Goal: Information Seeking & Learning: Learn about a topic

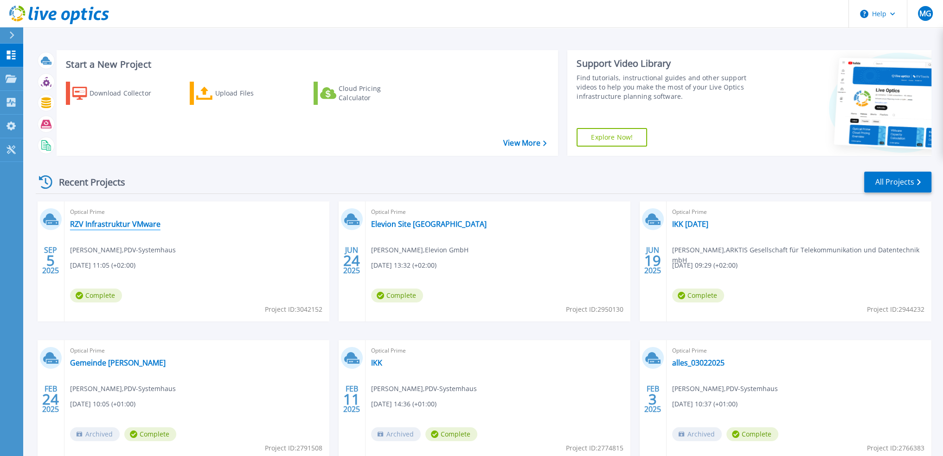
click at [136, 223] on link "RZV Infrastruktur VMware" at bounding box center [115, 223] width 90 height 9
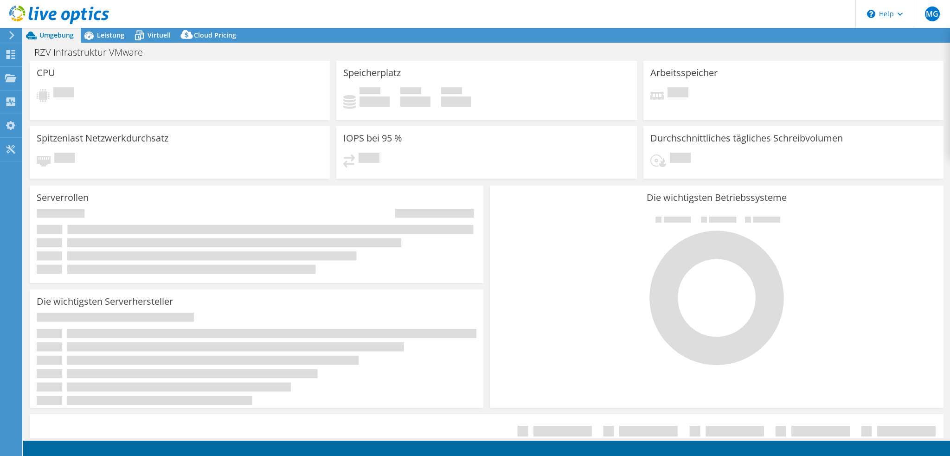
select select "USD"
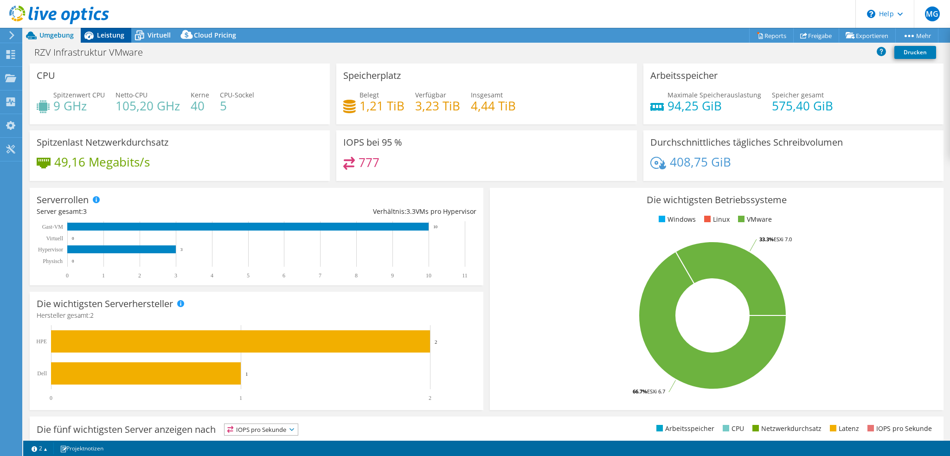
click at [109, 39] on span "Leistung" at bounding box center [110, 35] width 27 height 9
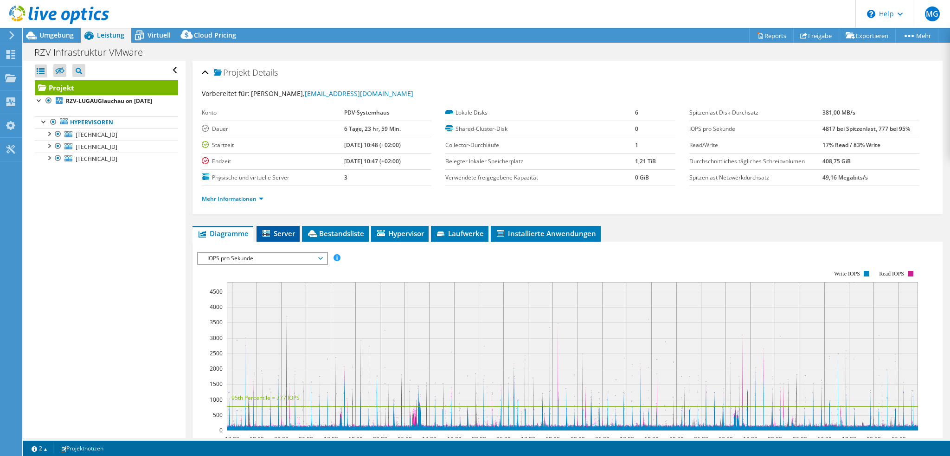
click at [279, 230] on span "Server" at bounding box center [278, 233] width 34 height 9
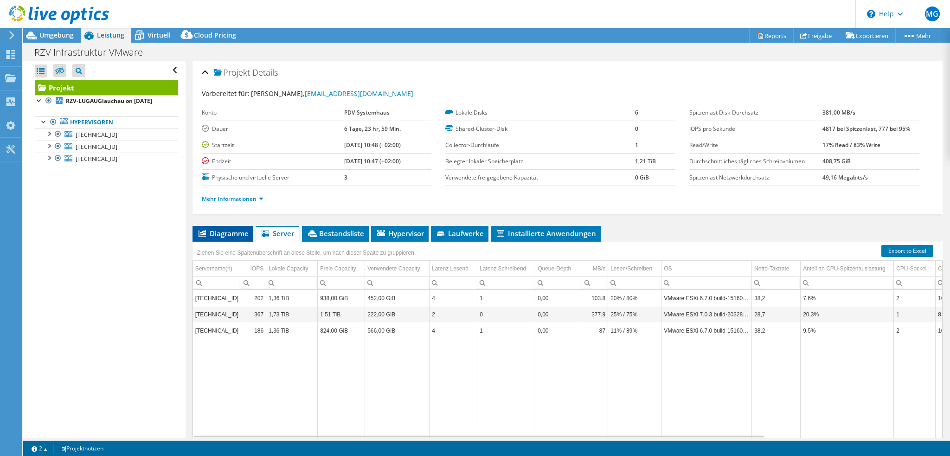
click at [231, 229] on span "Diagramme" at bounding box center [222, 233] width 51 height 9
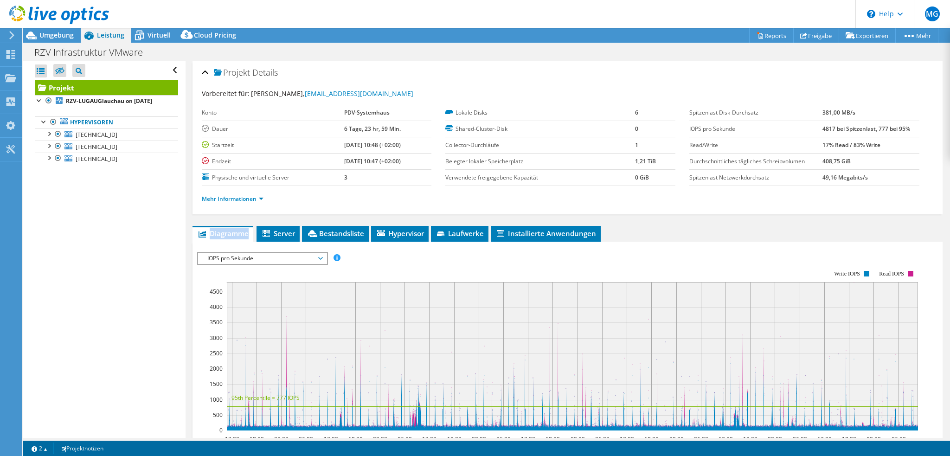
click at [231, 229] on span "Diagramme" at bounding box center [222, 233] width 51 height 9
click at [291, 229] on span "Server" at bounding box center [278, 233] width 34 height 9
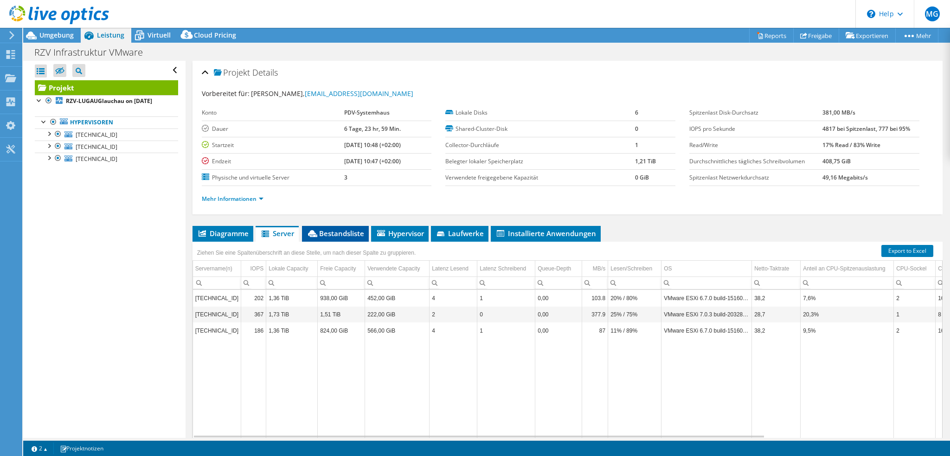
click at [339, 233] on span "Bestandsliste" at bounding box center [336, 233] width 58 height 9
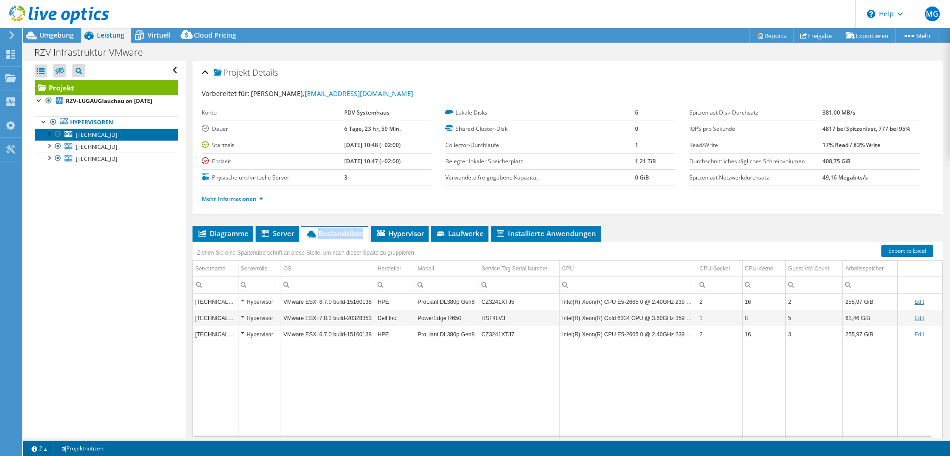
click at [114, 136] on link "[TECHNICAL_ID]" at bounding box center [106, 134] width 143 height 12
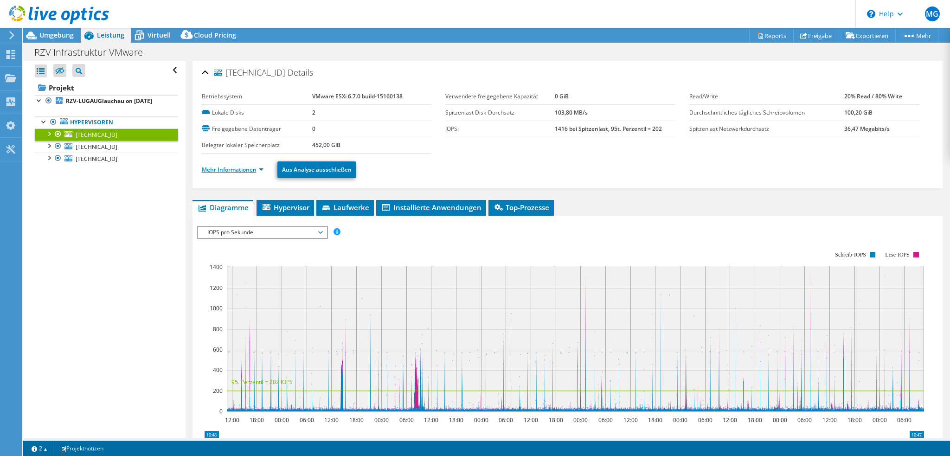
click at [232, 166] on link "Mehr Informationen" at bounding box center [233, 170] width 62 height 8
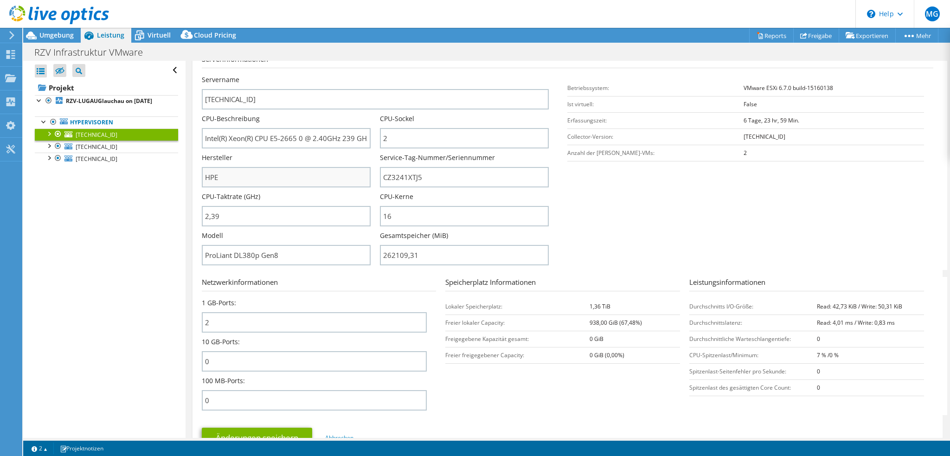
scroll to position [93, 0]
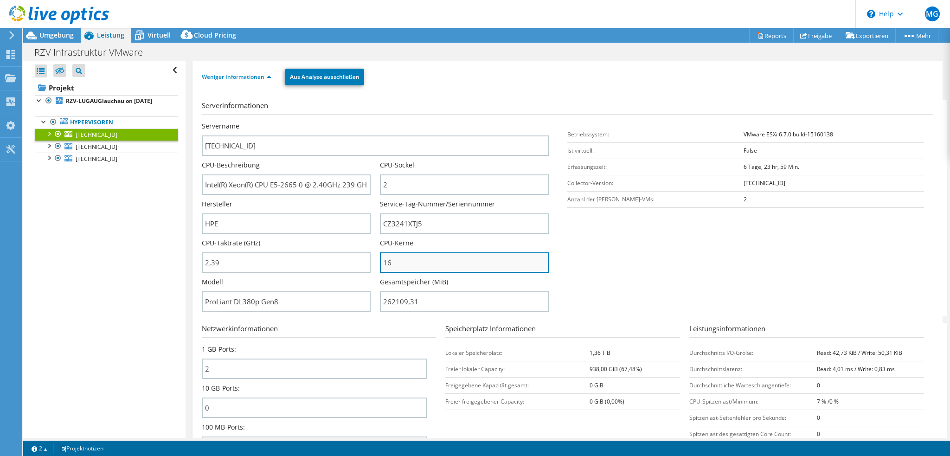
click at [404, 260] on input "16" at bounding box center [464, 262] width 169 height 20
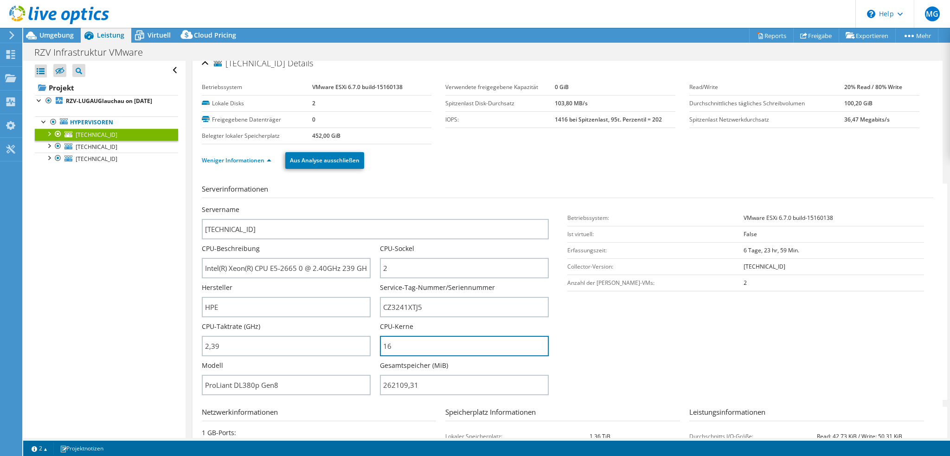
scroll to position [0, 0]
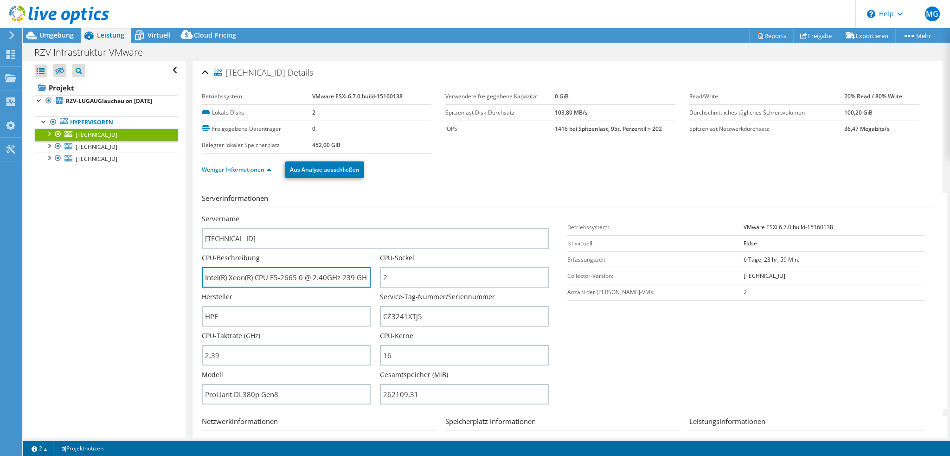
drag, startPoint x: 271, startPoint y: 276, endPoint x: 295, endPoint y: 275, distance: 24.1
click at [295, 275] on input "Intel(R) Xeon(R) CPU E5-2665 0 @ 2.40GHz 239 GHz" at bounding box center [286, 277] width 169 height 20
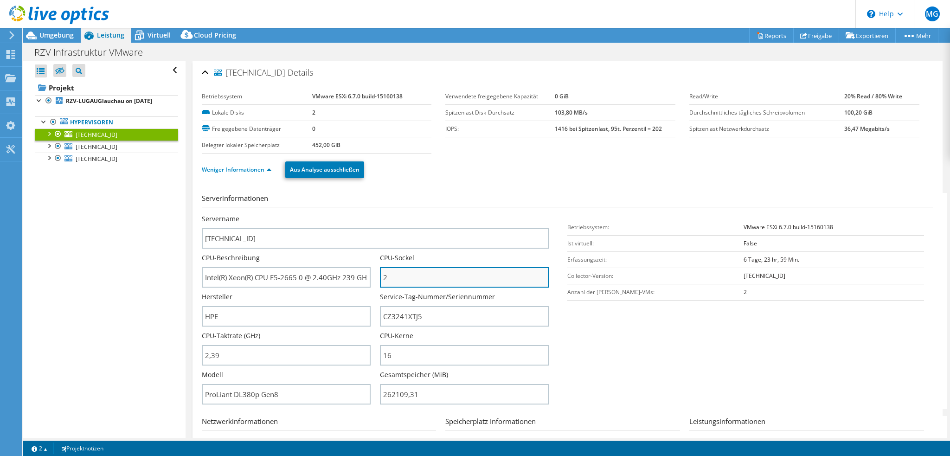
click at [396, 274] on input "2" at bounding box center [464, 277] width 169 height 20
click at [234, 170] on link "Weniger Informationen" at bounding box center [237, 170] width 70 height 8
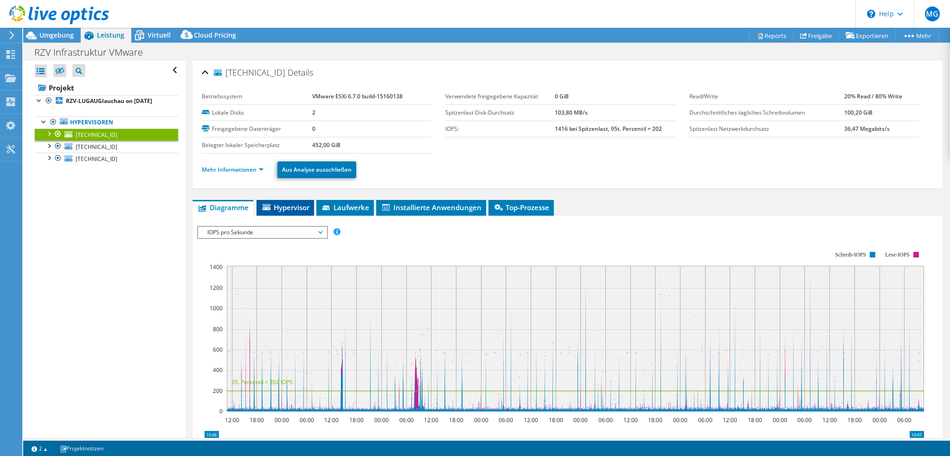
click at [297, 207] on span "Hypervisor" at bounding box center [285, 207] width 48 height 9
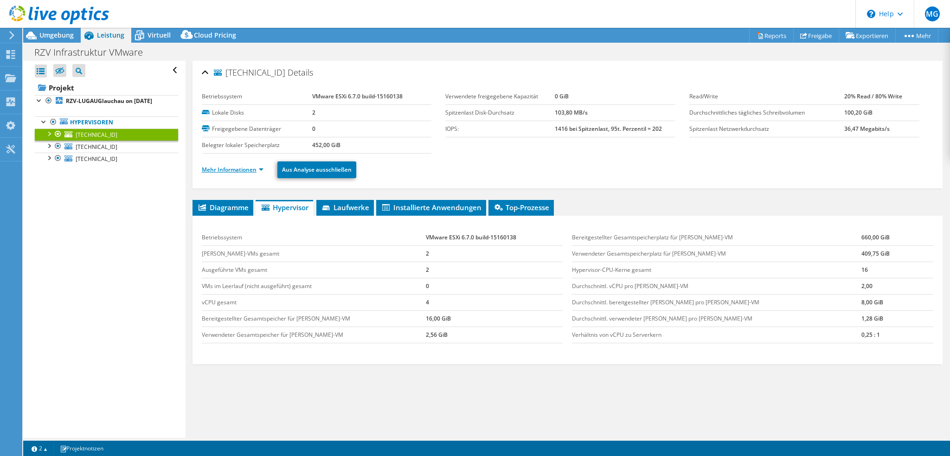
click at [237, 166] on link "Mehr Informationen" at bounding box center [233, 170] width 62 height 8
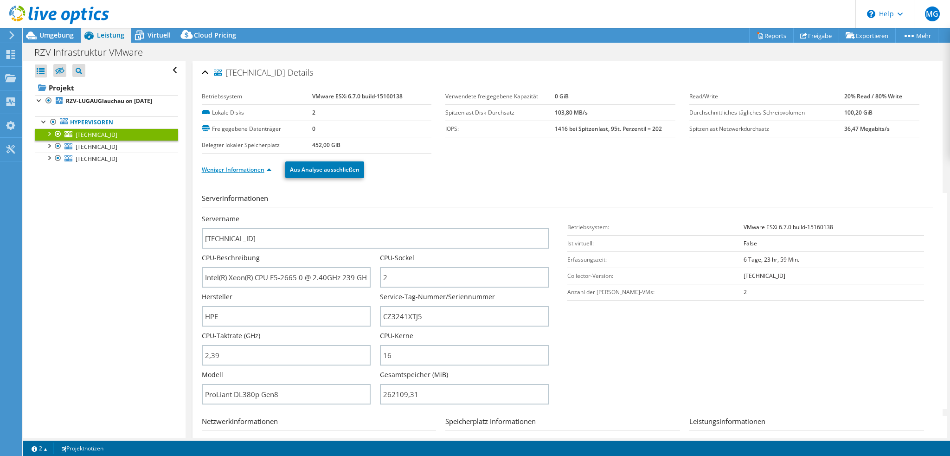
click at [237, 168] on link "Weniger Informationen" at bounding box center [237, 170] width 70 height 8
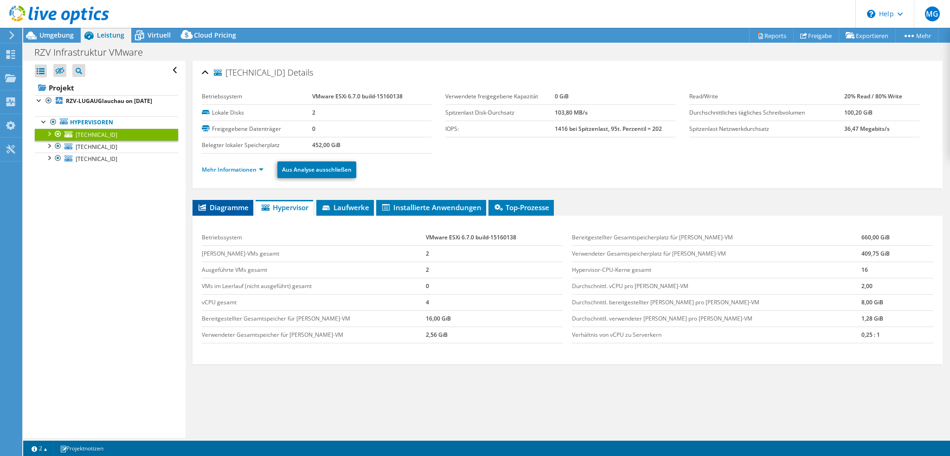
click at [225, 206] on span "Diagramme" at bounding box center [222, 207] width 51 height 9
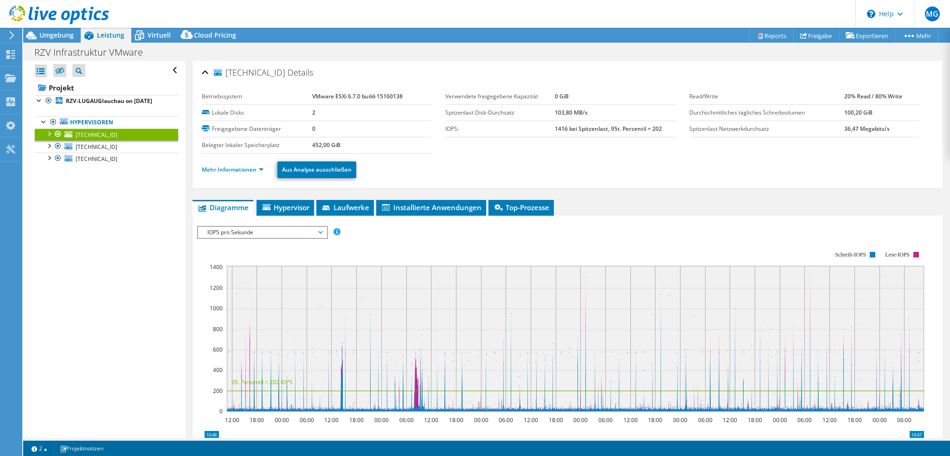
click at [48, 131] on div at bounding box center [48, 132] width 9 height 9
click at [48, 192] on div at bounding box center [48, 193] width 9 height 9
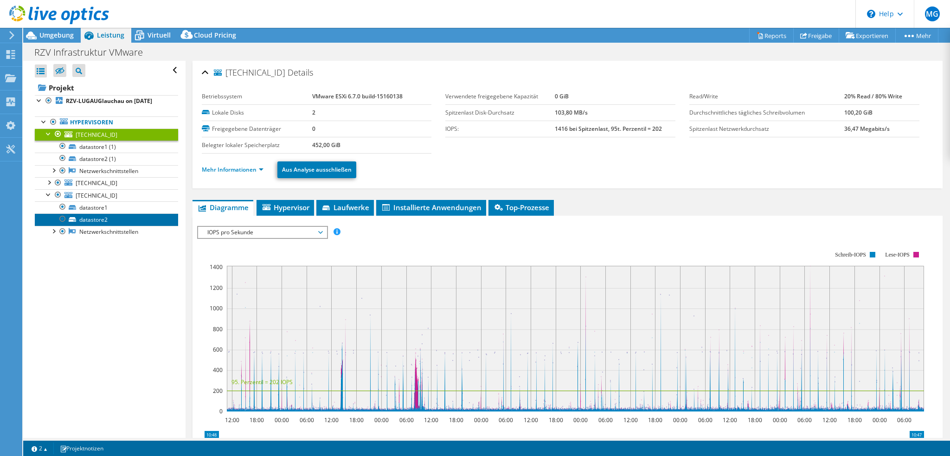
click at [96, 218] on link "datastore2" at bounding box center [106, 219] width 143 height 12
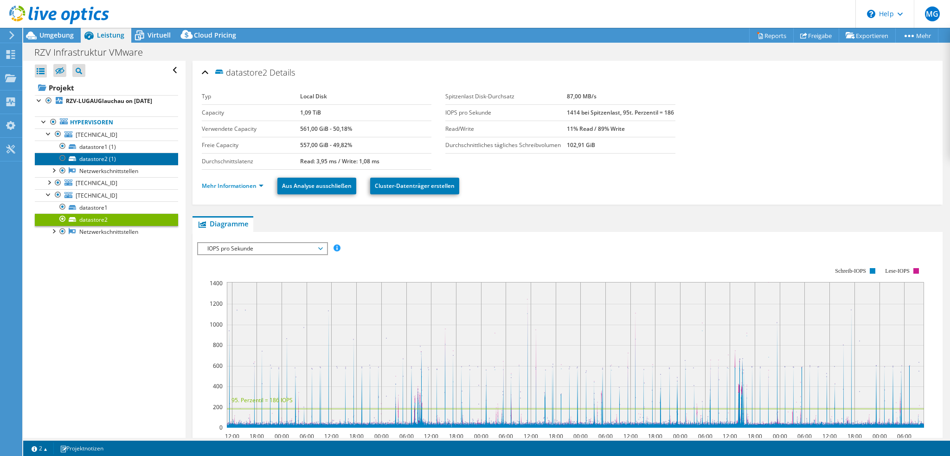
click at [93, 157] on link "datastore2 (1)" at bounding box center [106, 159] width 143 height 12
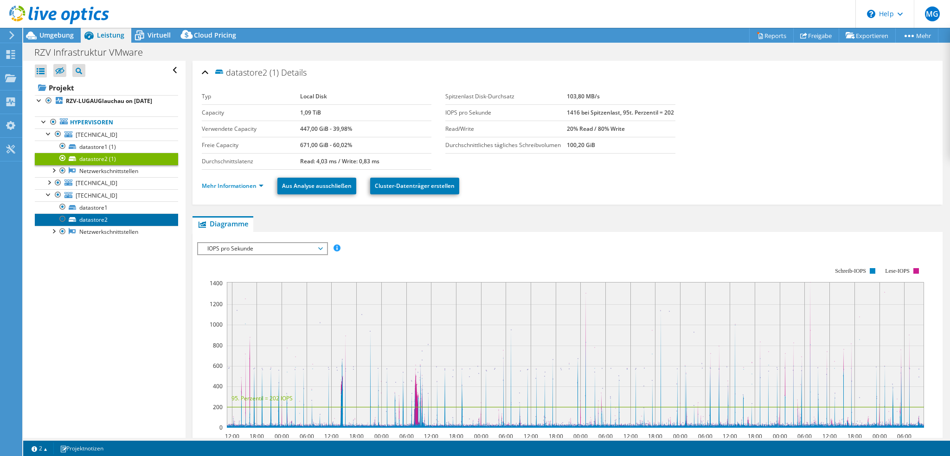
click at [95, 217] on link "datastore2" at bounding box center [106, 219] width 143 height 12
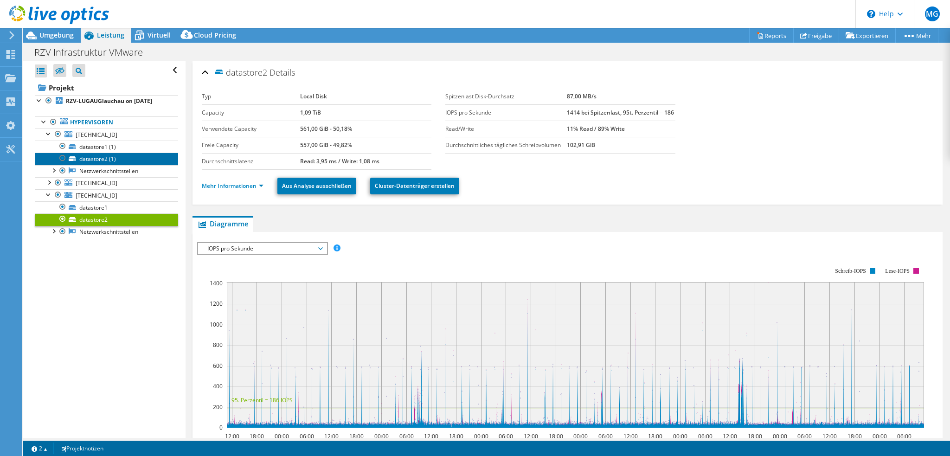
click at [99, 158] on link "datastore2 (1)" at bounding box center [106, 159] width 143 height 12
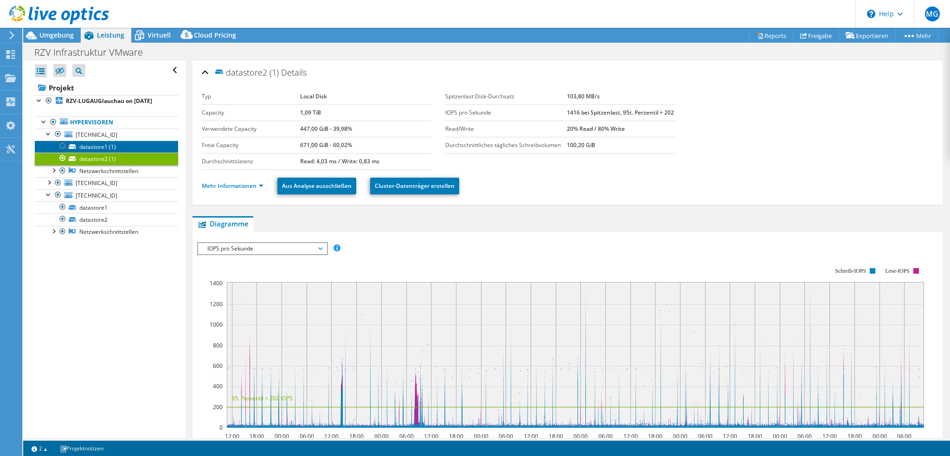
click at [94, 146] on link "datastore1 (1)" at bounding box center [106, 147] width 143 height 12
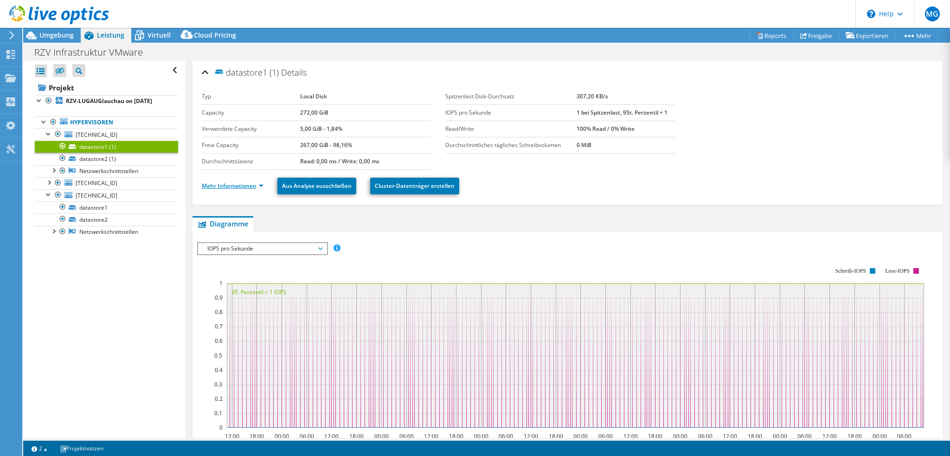
click at [220, 186] on link "Mehr Informationen" at bounding box center [233, 186] width 62 height 8
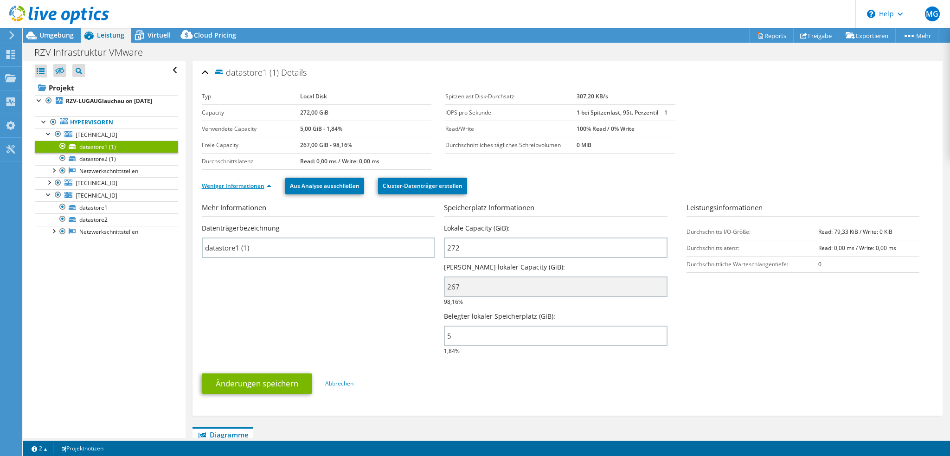
click at [222, 186] on link "Weniger Informationen" at bounding box center [237, 186] width 70 height 8
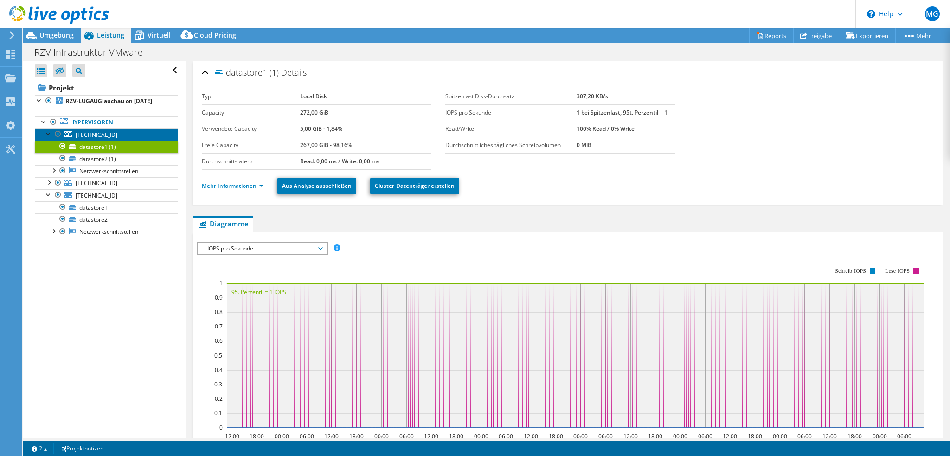
click at [90, 134] on span "[TECHNICAL_ID]" at bounding box center [97, 135] width 42 height 8
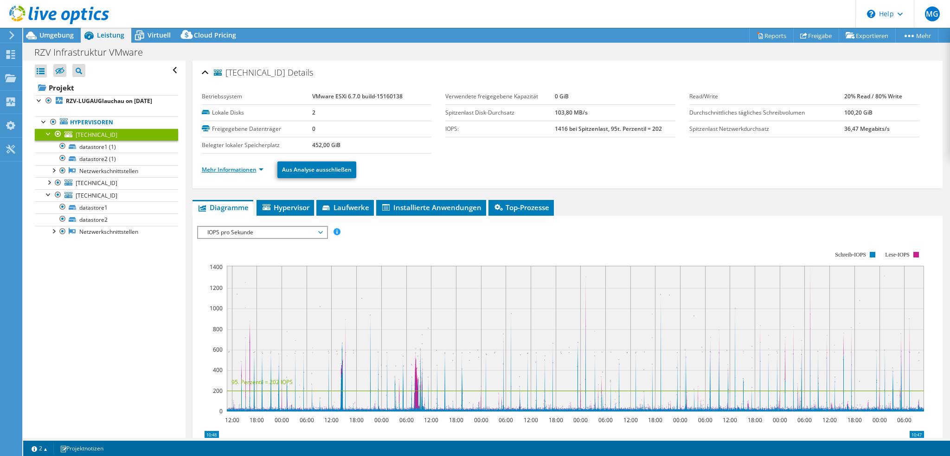
click at [237, 167] on link "Mehr Informationen" at bounding box center [233, 170] width 62 height 8
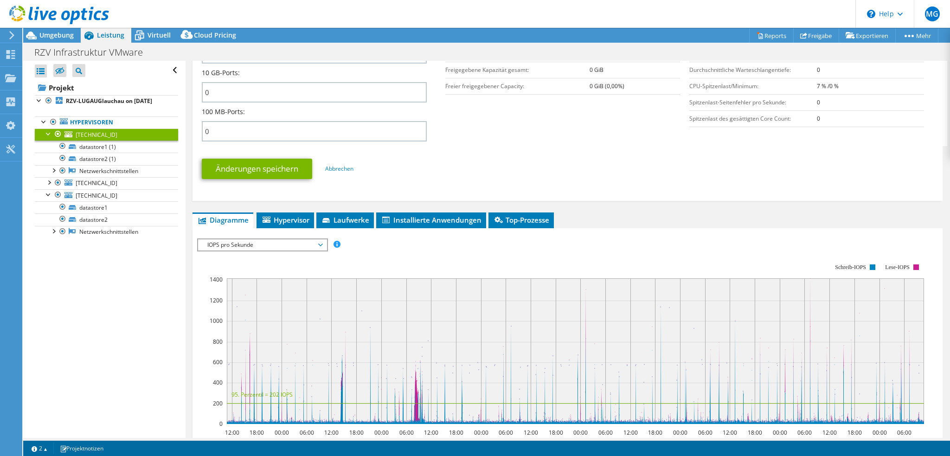
scroll to position [417, 0]
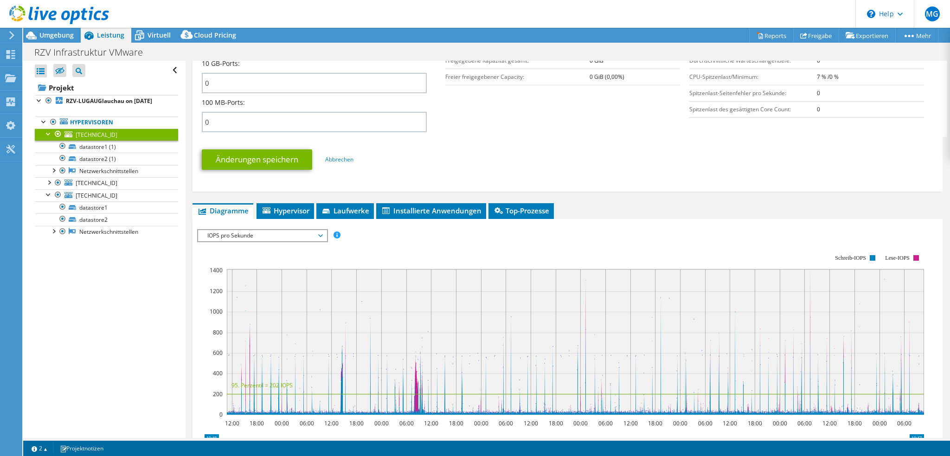
click at [266, 230] on span "IOPS pro Sekunde" at bounding box center [262, 235] width 119 height 11
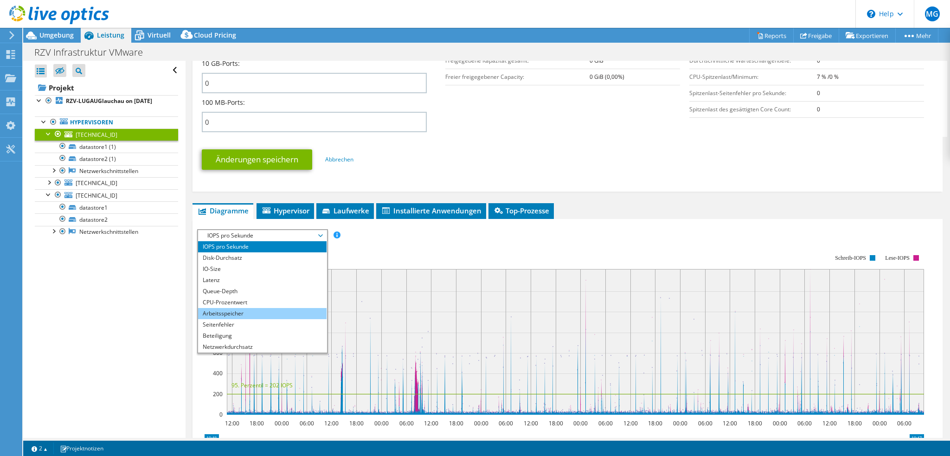
click at [252, 308] on li "Arbeitsspeicher" at bounding box center [262, 313] width 128 height 11
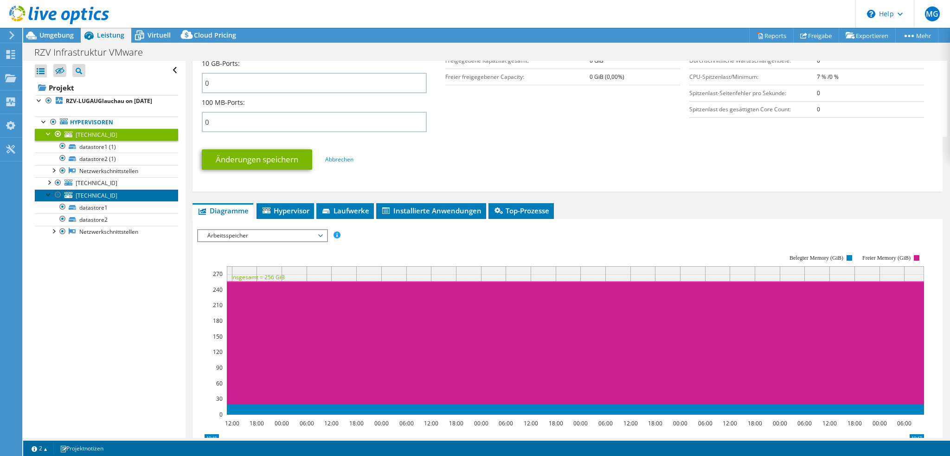
click at [111, 196] on span "[TECHNICAL_ID]" at bounding box center [97, 196] width 42 height 8
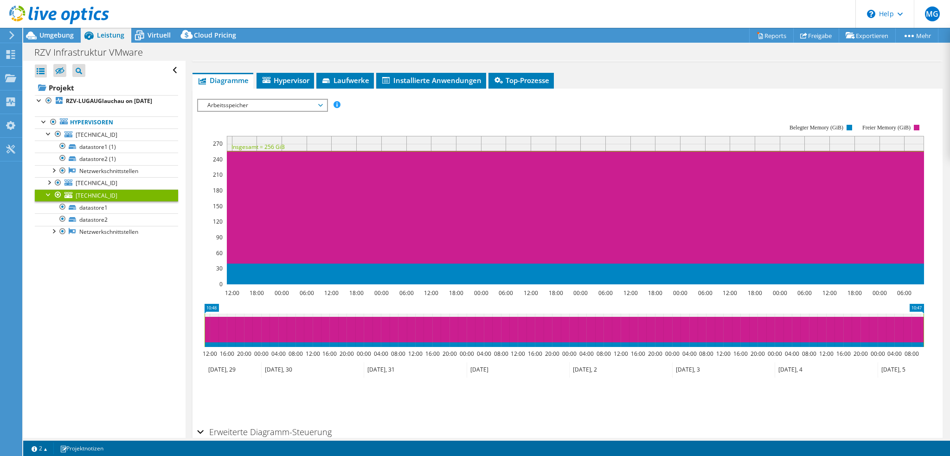
scroll to position [81, 0]
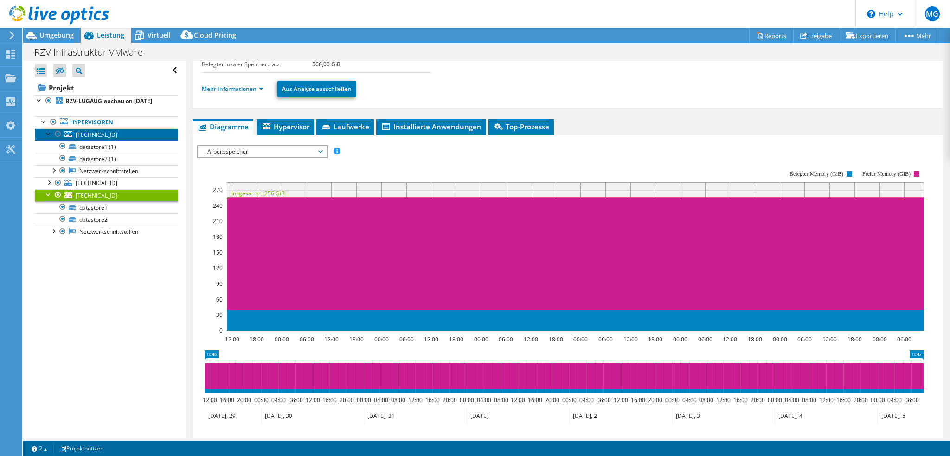
click at [99, 135] on span "[TECHNICAL_ID]" at bounding box center [97, 135] width 42 height 8
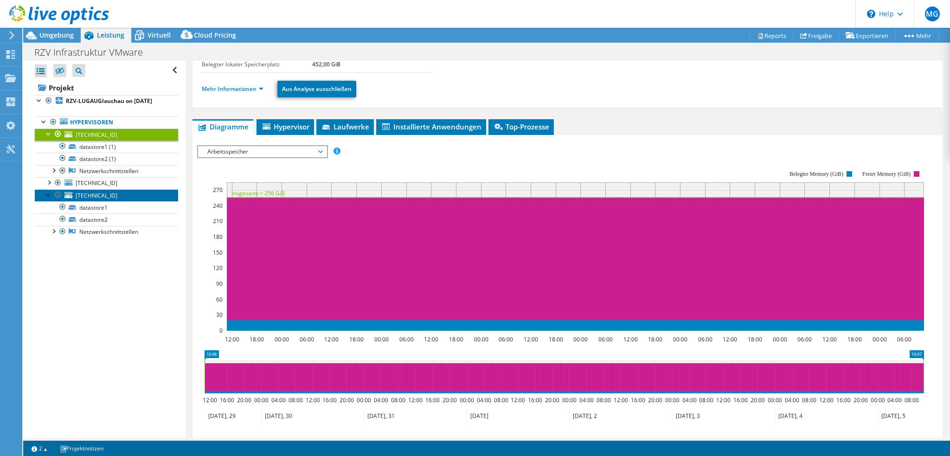
click at [97, 194] on span "[TECHNICAL_ID]" at bounding box center [97, 196] width 42 height 8
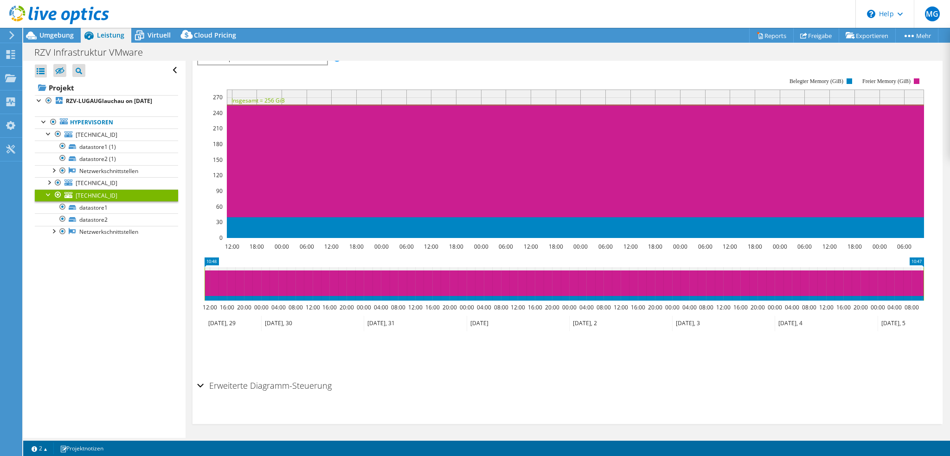
scroll to position [0, 0]
